Goal: Task Accomplishment & Management: Manage account settings

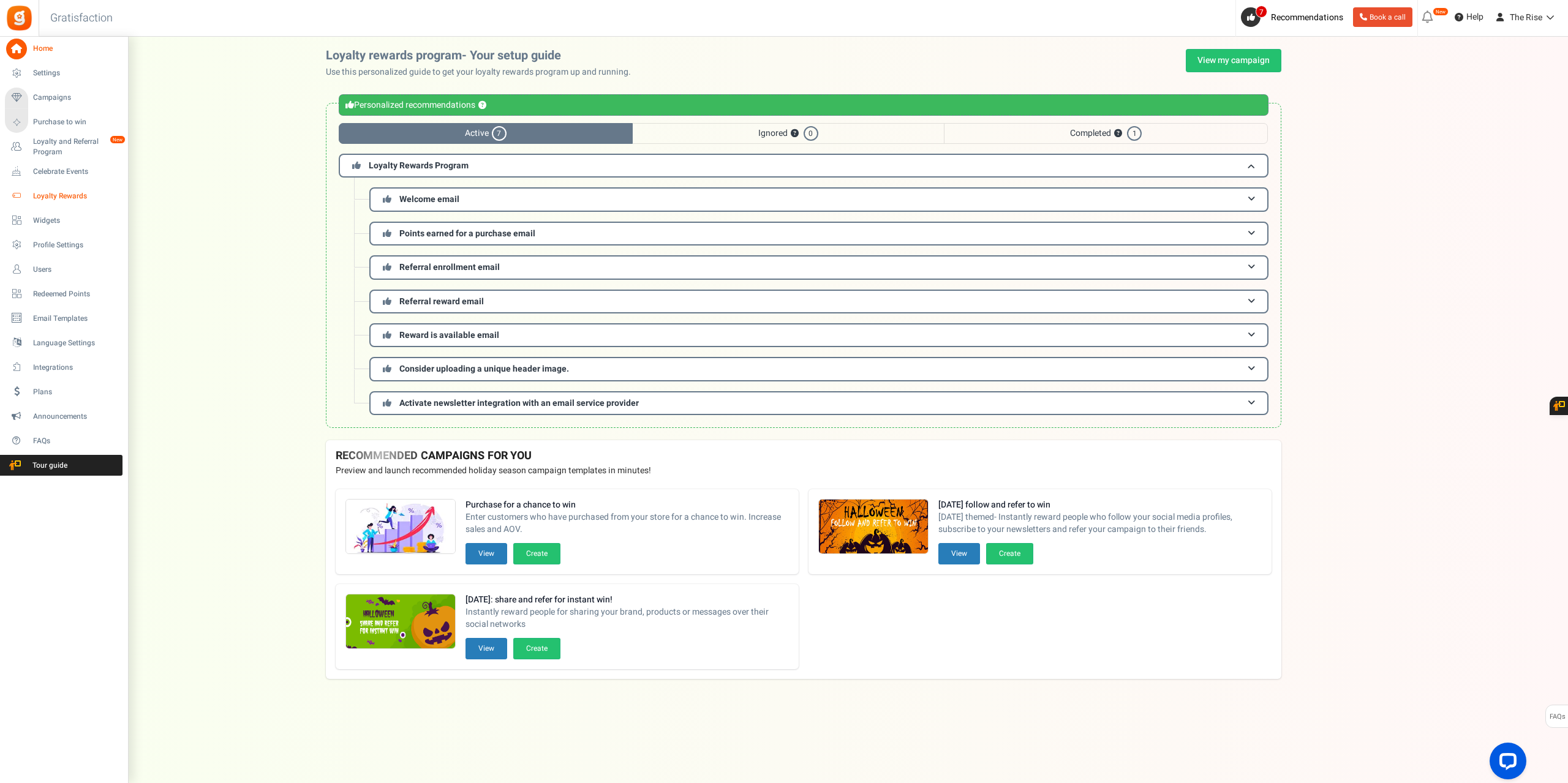
click at [46, 197] on span "Loyalty Rewards" at bounding box center [76, 196] width 86 height 10
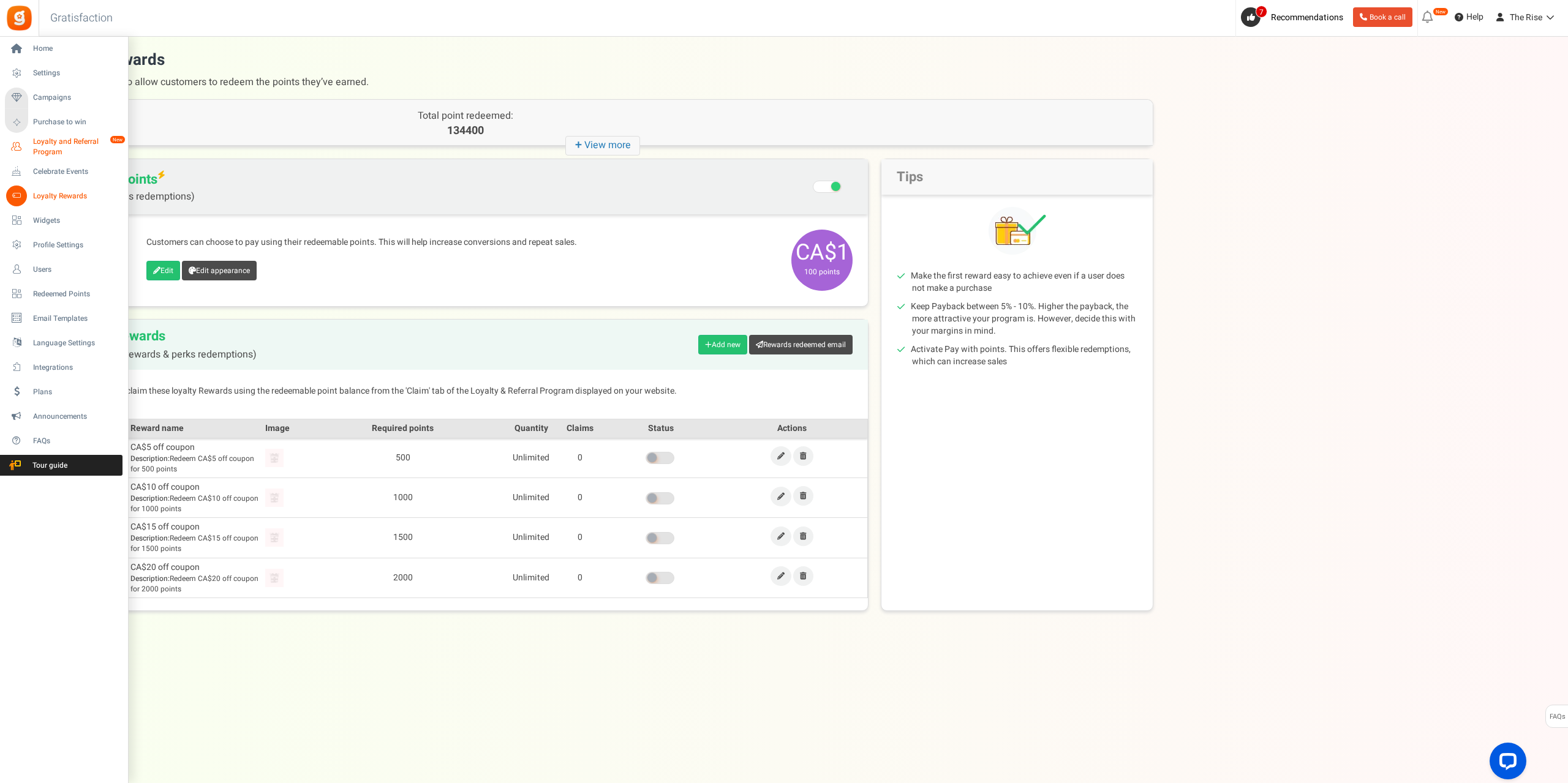
click at [50, 141] on span "Loyalty and Referral Program" at bounding box center [78, 147] width 89 height 21
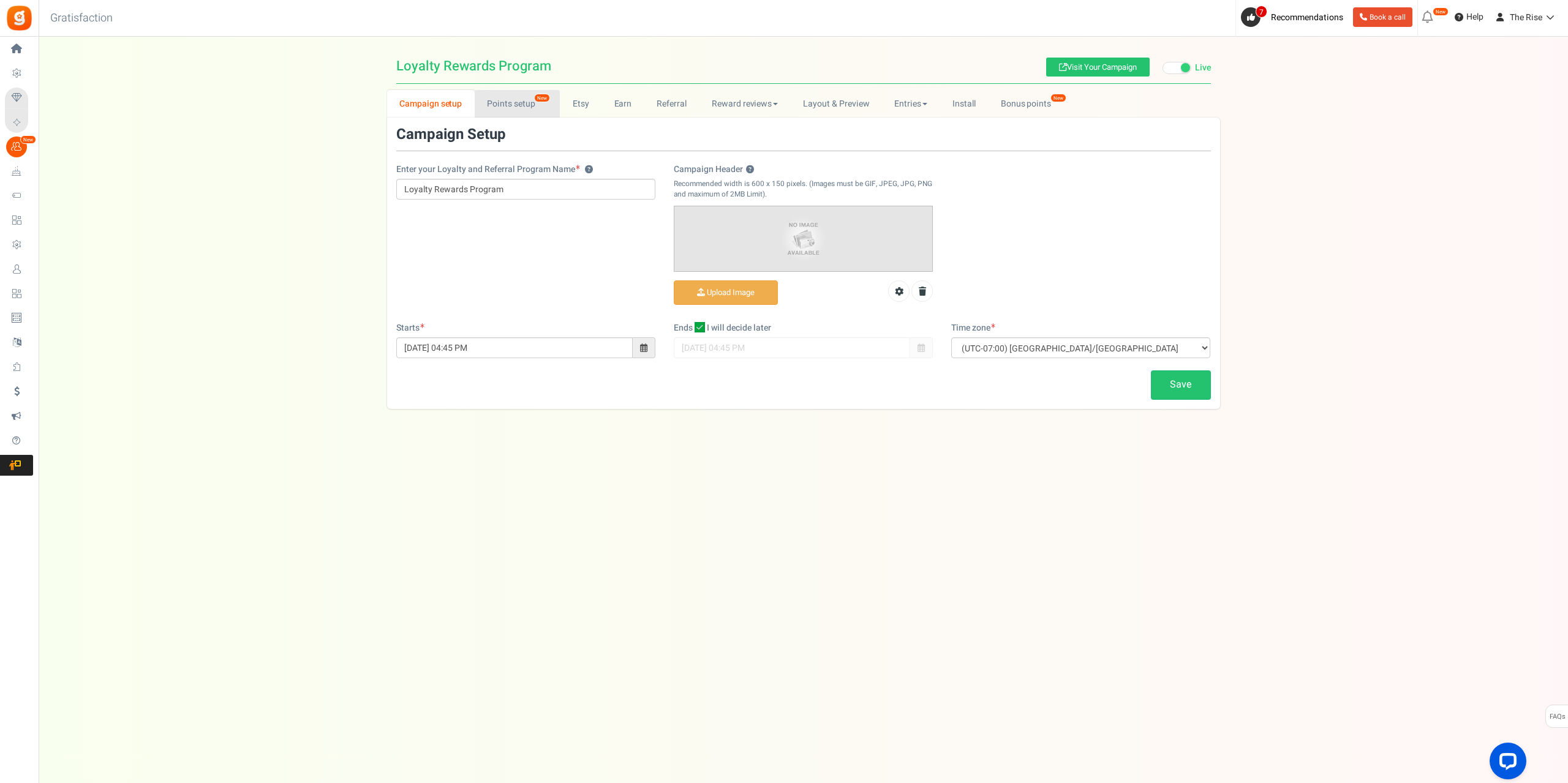
click at [517, 107] on link "Points setup New" at bounding box center [517, 104] width 85 height 28
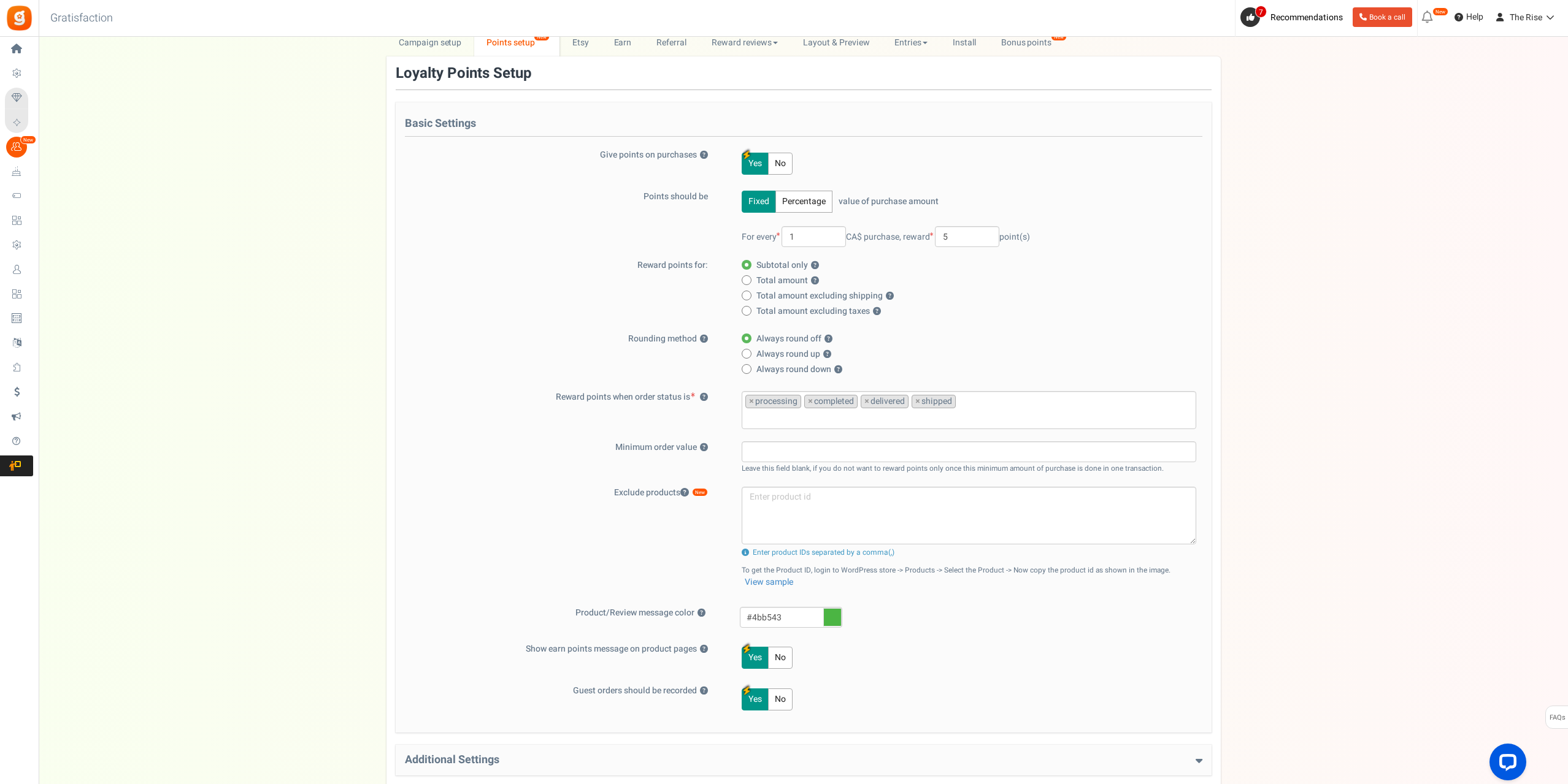
scroll to position [220, 0]
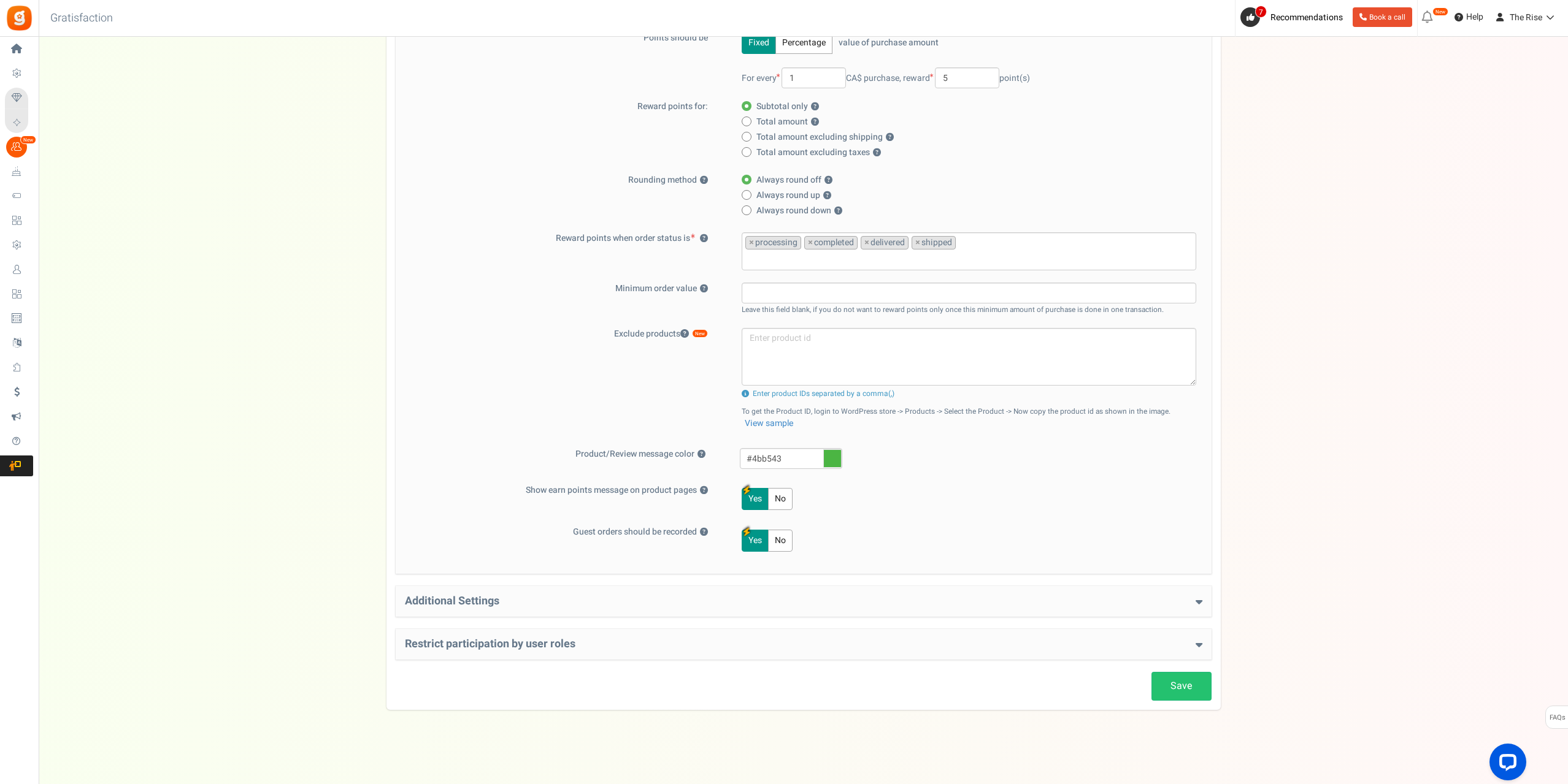
click at [501, 605] on h4 "Additional Settings" at bounding box center [804, 601] width 798 height 13
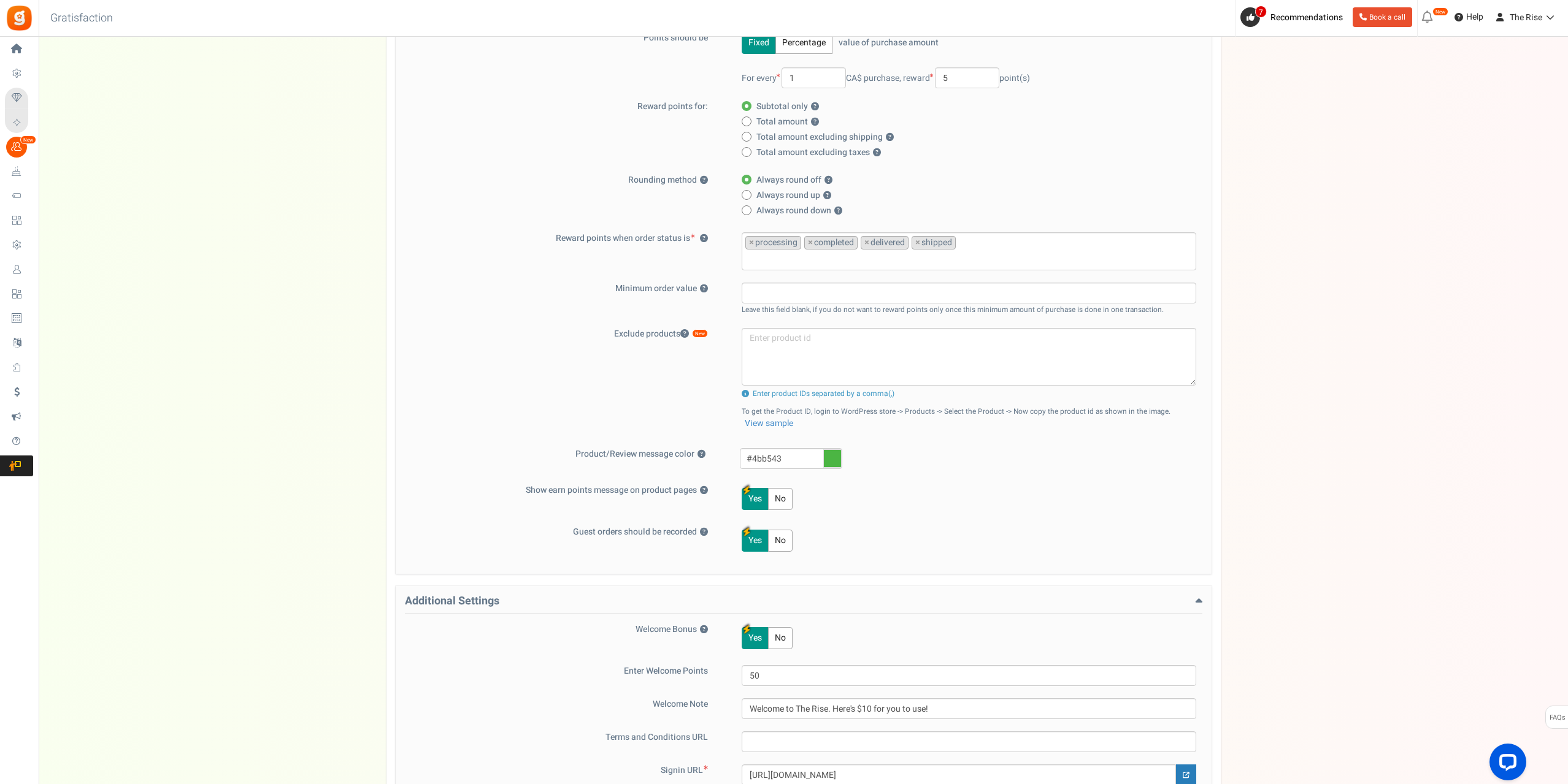
scroll to position [504, 0]
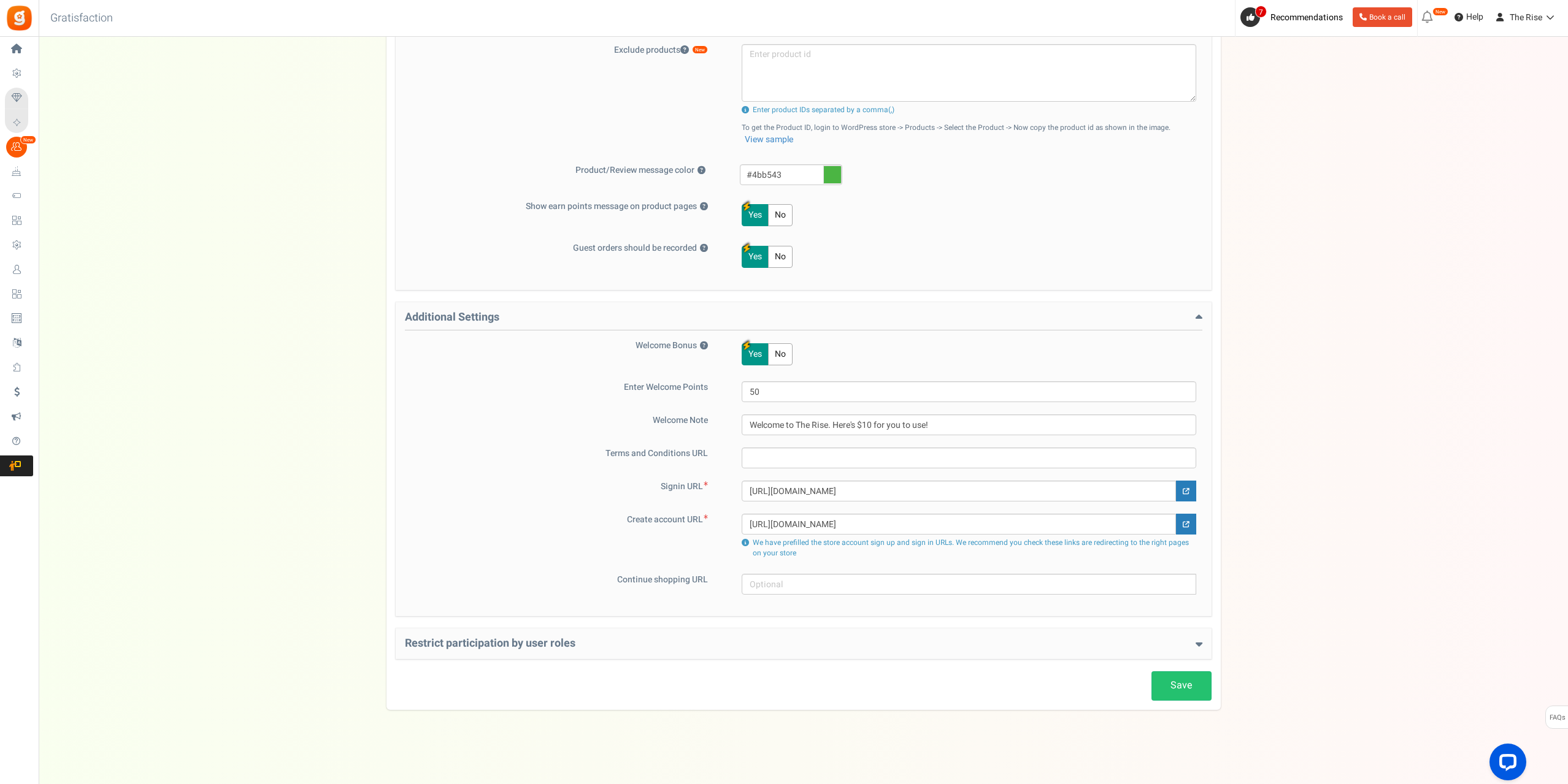
click at [694, 638] on h4 "Restrict participation by user roles" at bounding box center [804, 644] width 798 height 13
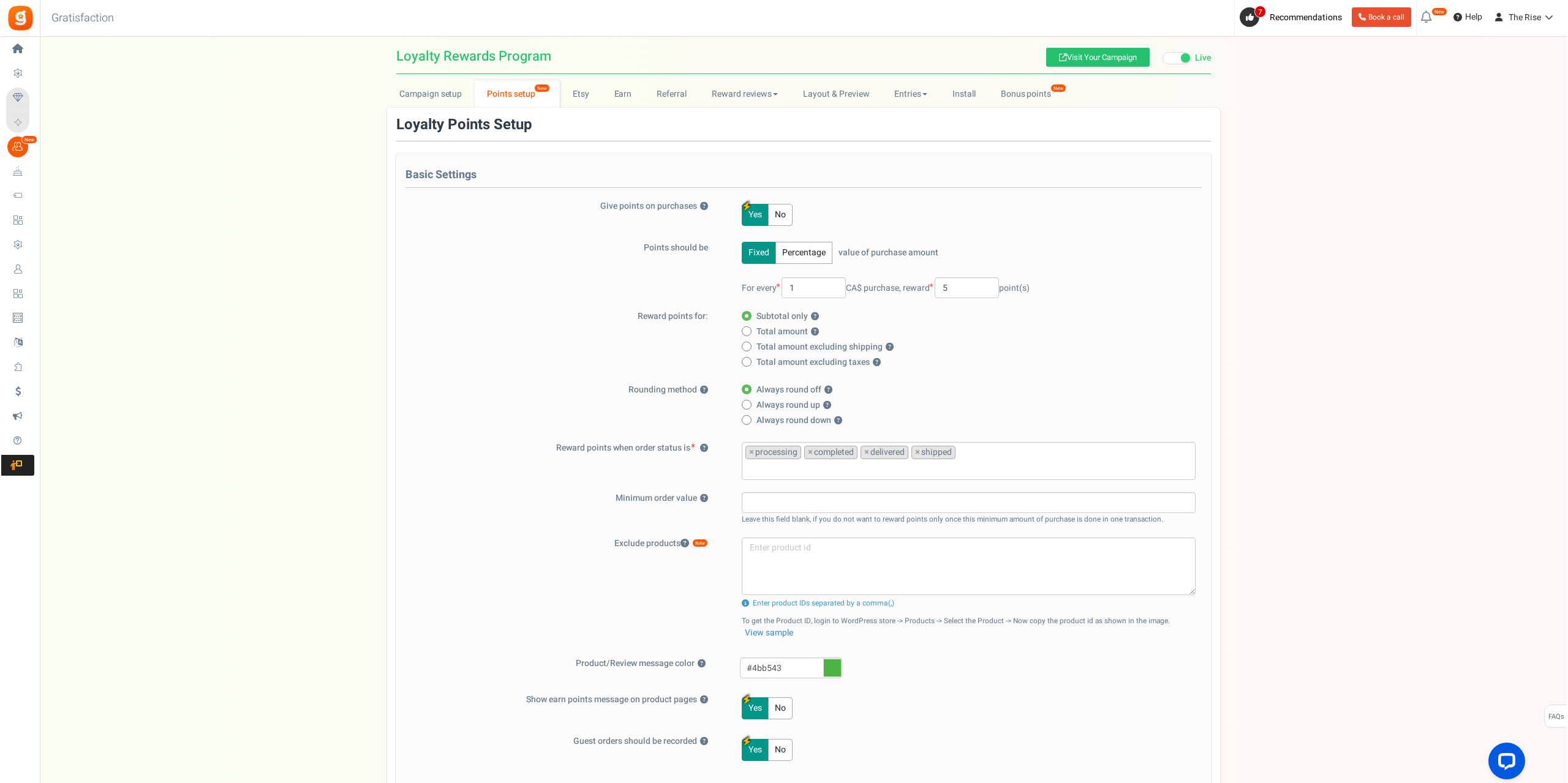
scroll to position [0, 0]
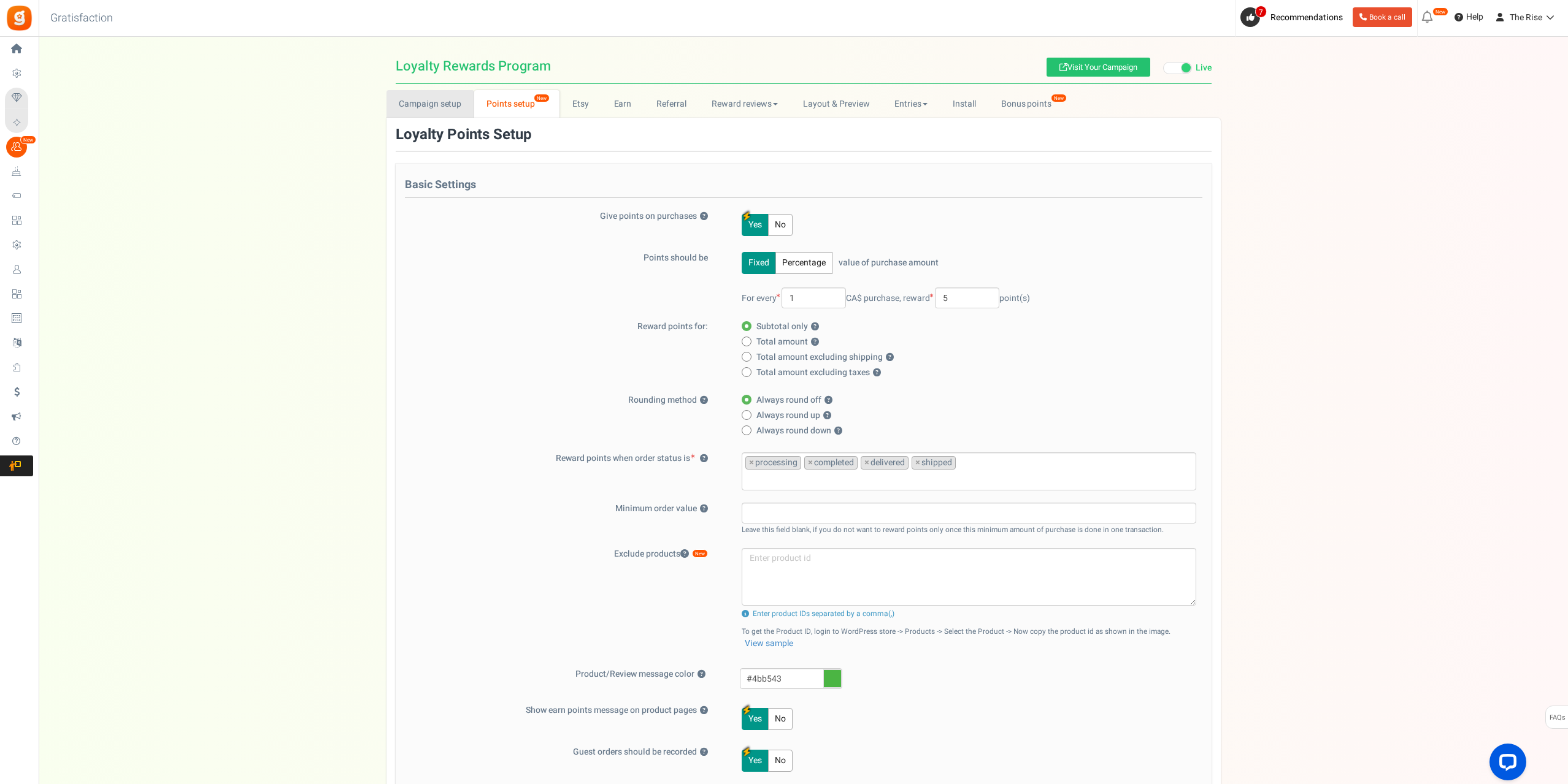
click at [427, 103] on link "Campaign setup" at bounding box center [430, 104] width 88 height 28
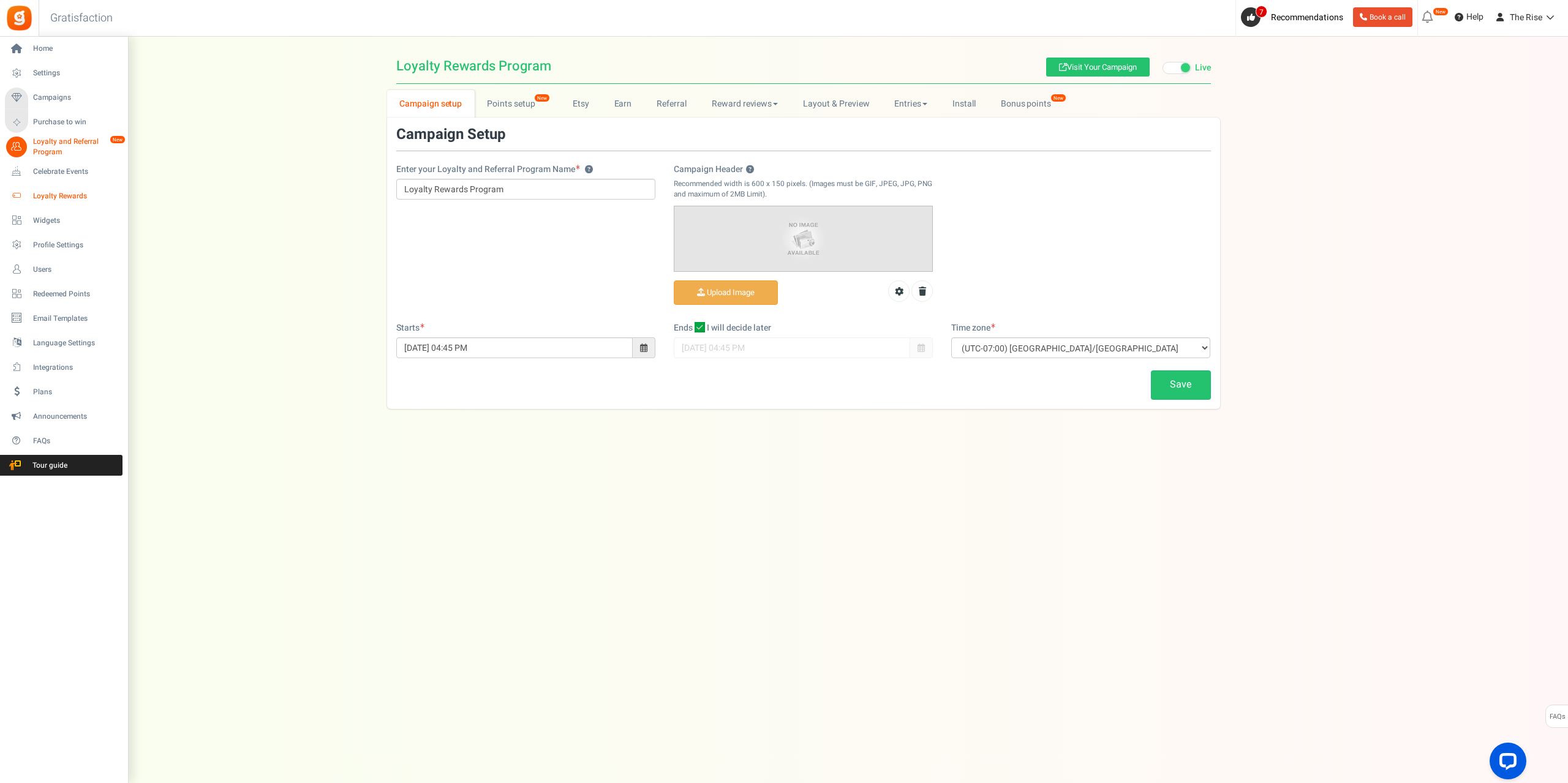
click at [54, 200] on span "Loyalty Rewards" at bounding box center [76, 196] width 86 height 10
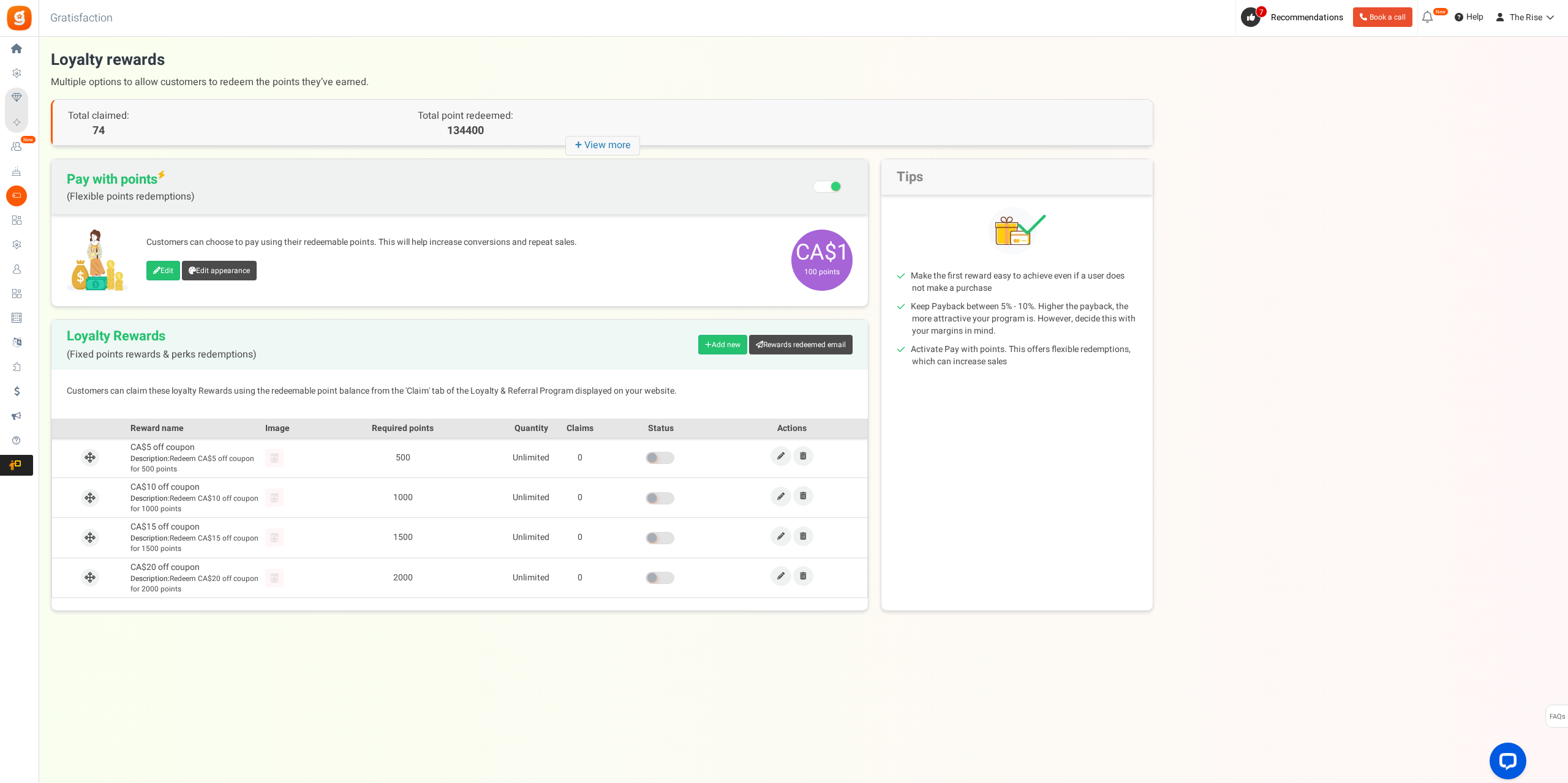
click at [594, 143] on icon "+ View more" at bounding box center [602, 145] width 74 height 19
